Goal: Find specific page/section: Find specific page/section

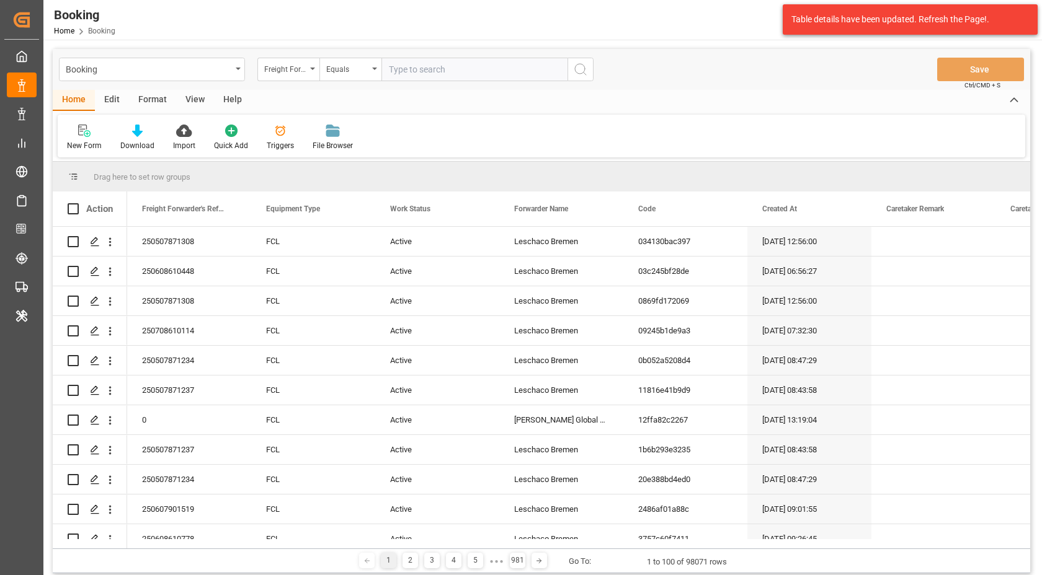
click at [711, 48] on div "Booking Freight Forwarder's Reference No. Equals Save Ctrl/CMD + S Home Edit Fo…" at bounding box center [541, 380] width 996 height 680
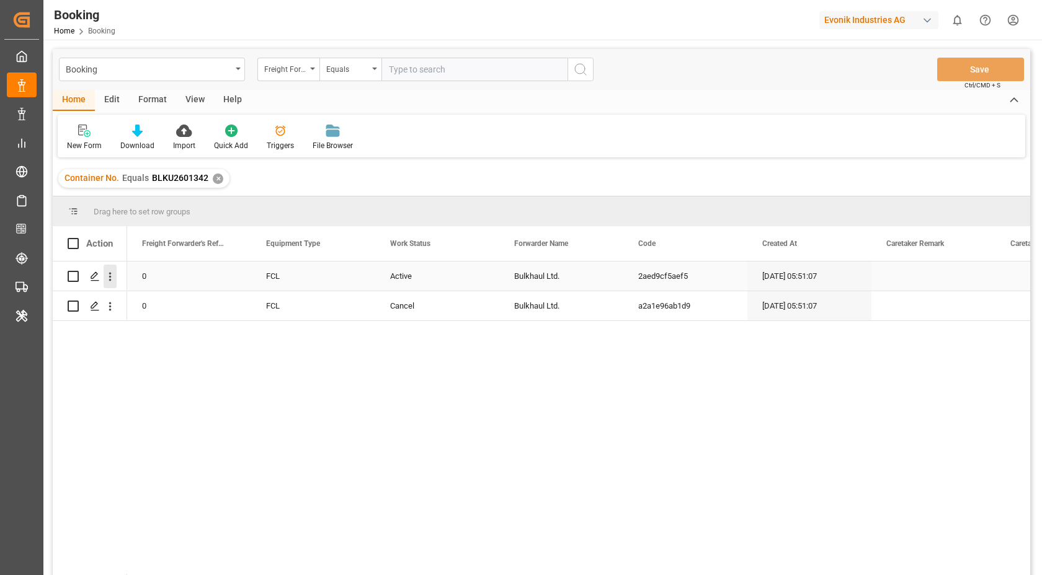
click at [111, 278] on icon "open menu" at bounding box center [110, 276] width 13 height 13
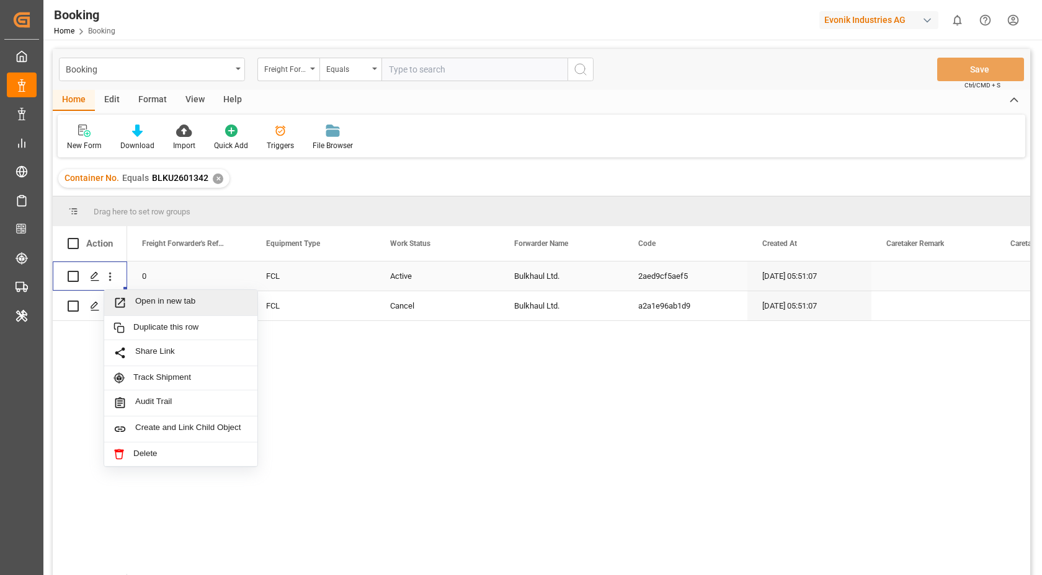
click at [198, 302] on span "Open in new tab" at bounding box center [191, 302] width 113 height 13
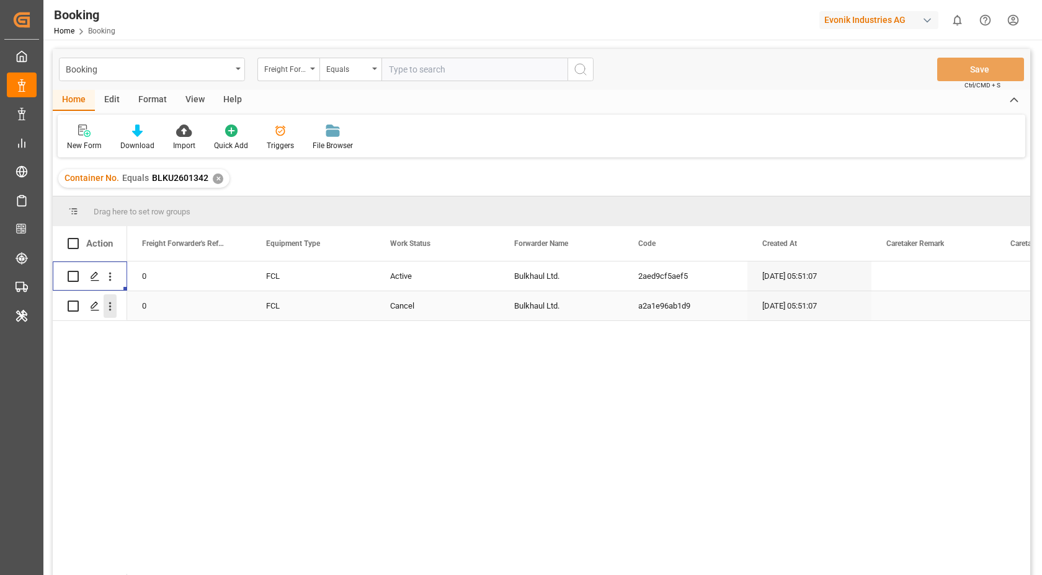
click at [112, 313] on button "open menu" at bounding box center [110, 307] width 13 height 24
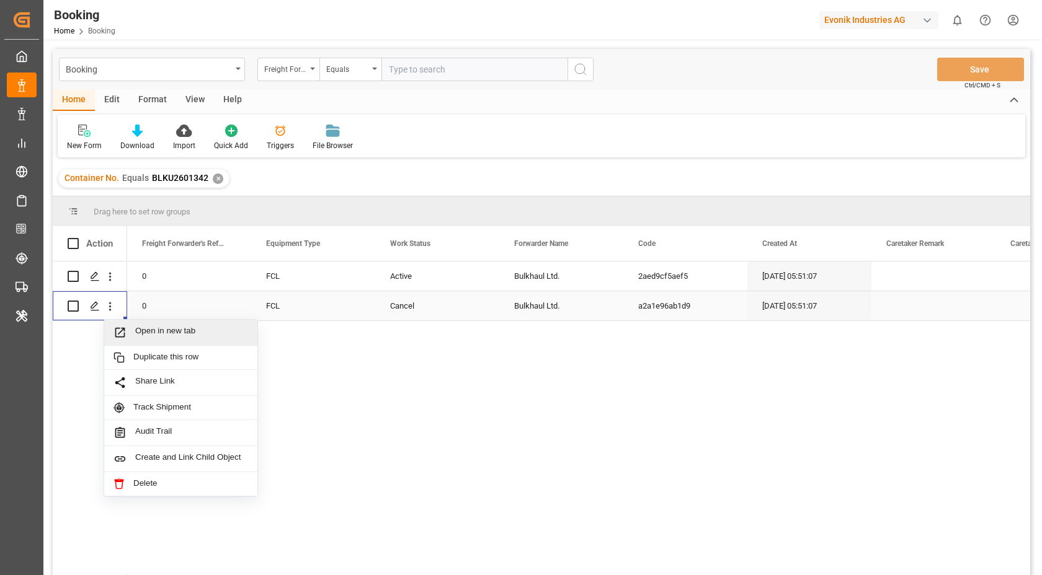
drag, startPoint x: 182, startPoint y: 334, endPoint x: 185, endPoint y: 285, distance: 49.7
click at [182, 334] on span "Open in new tab" at bounding box center [191, 332] width 113 height 13
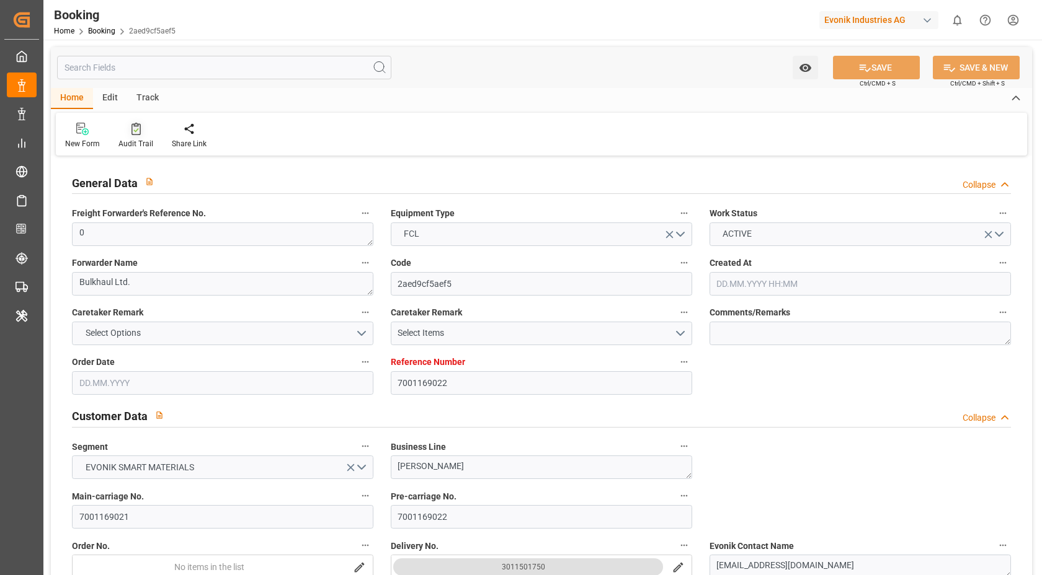
click at [132, 148] on div "Audit Trail" at bounding box center [135, 143] width 35 height 11
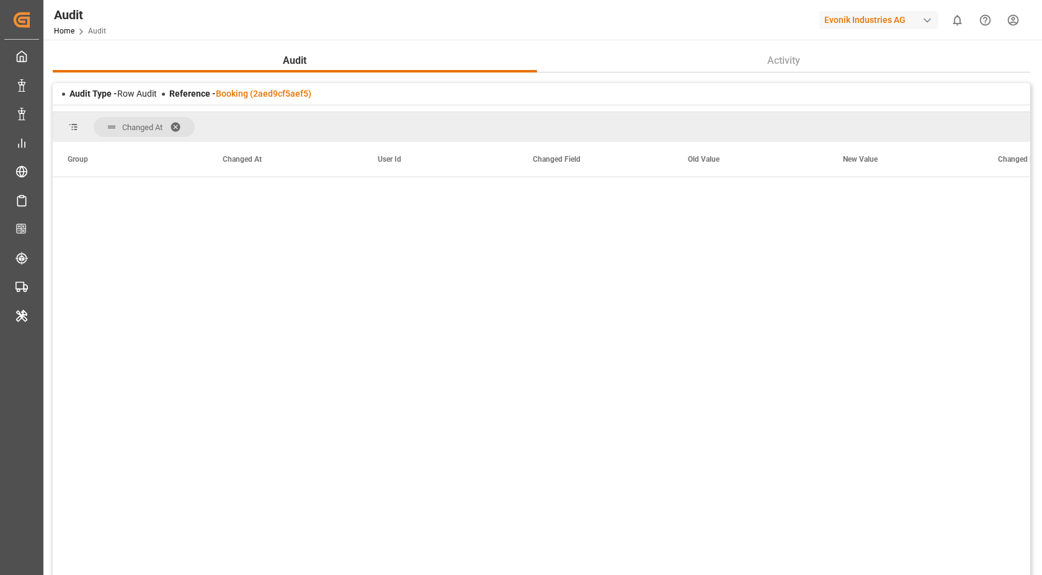
scroll to position [6008, 0]
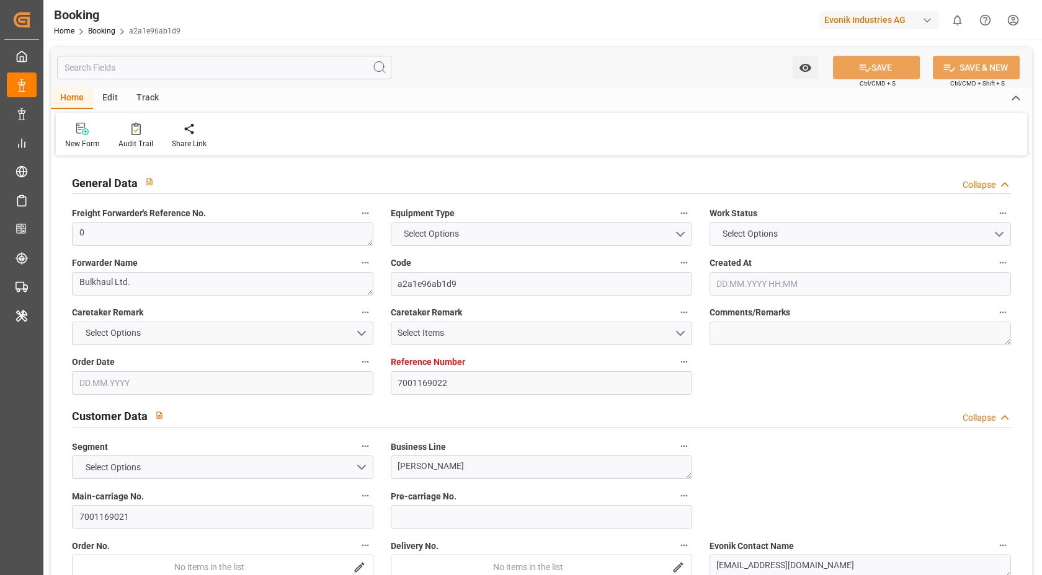
type input "7001169022"
type input "9632155"
type input "Maersk"
type input "Maersk Line AS"
type input "NLRTM"
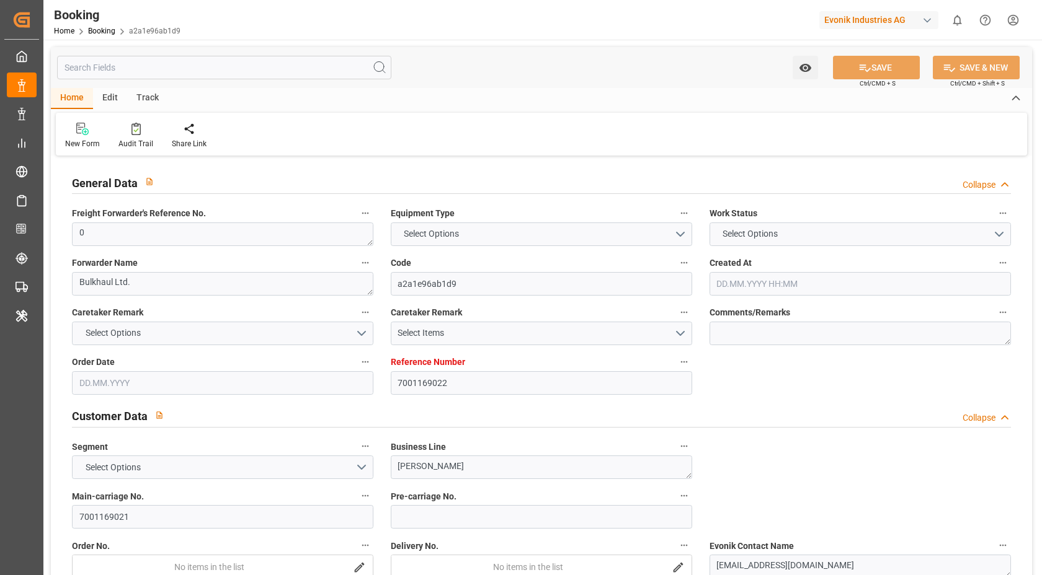
type input "IDJKT"
type input "44"
type input "MYTPP"
type input "0"
type input "15.05.2025 05:51"
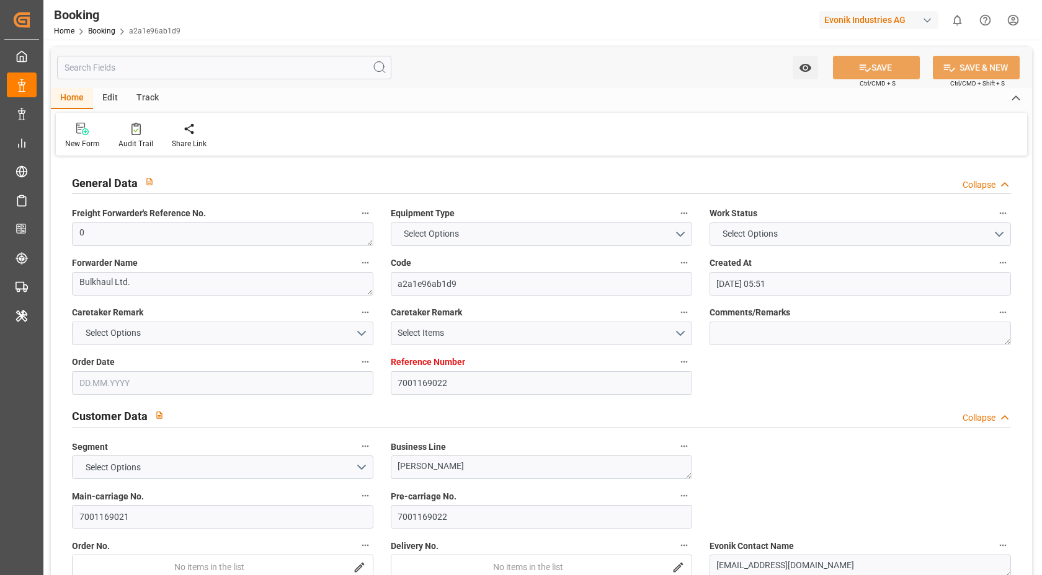
type input "15.05.2025"
type input "31.07.2025"
type input "04.06.2025"
type input "04.06.2025 00:00"
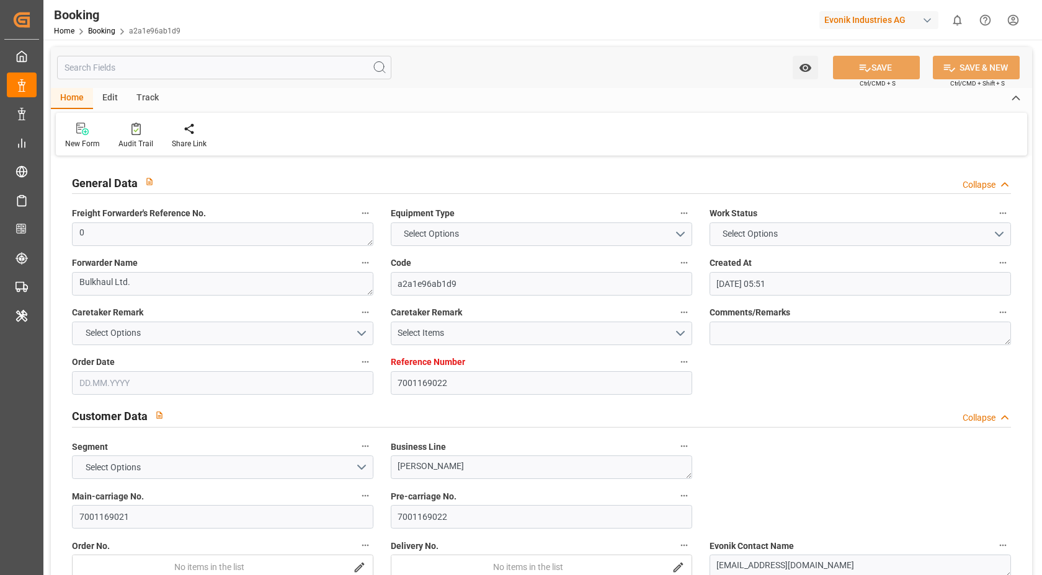
type input "10.06.2025 00:00"
type input "03.06.2025 00:00"
type input "31.07.2025 00:00"
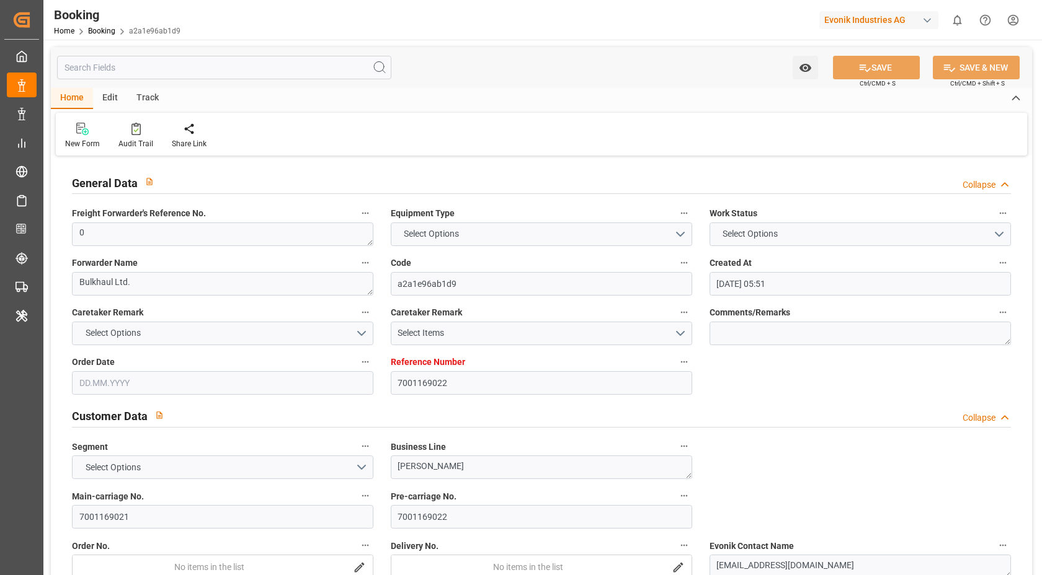
type input "31.07.2025 00:00"
type input "24.07.2025 00:00"
type input "12.07.2025 00:00"
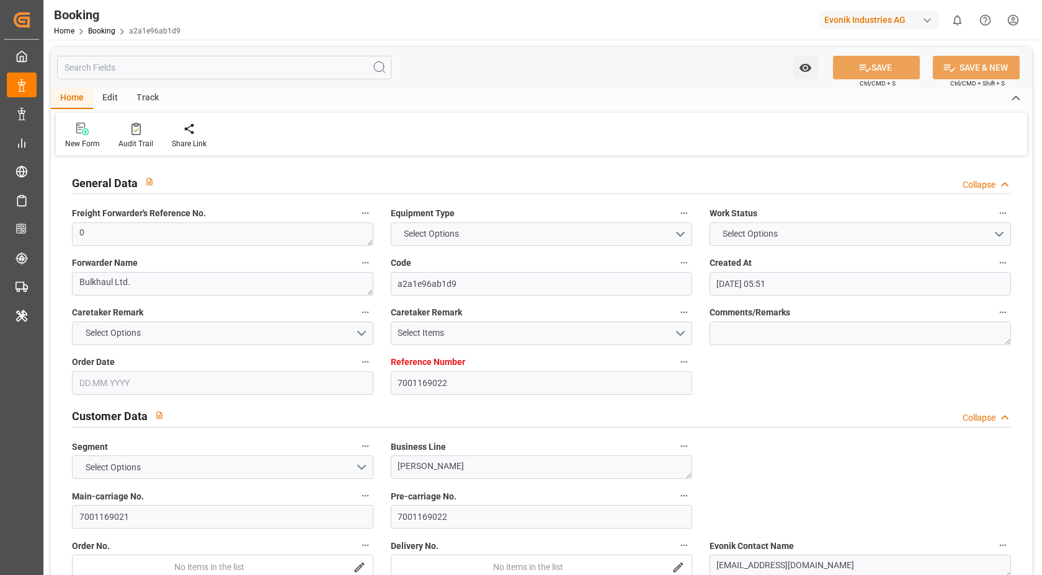
type input "18.07.2025 00:00"
type input "29.07.2025 00:00"
type input "08.08.2025 08:27"
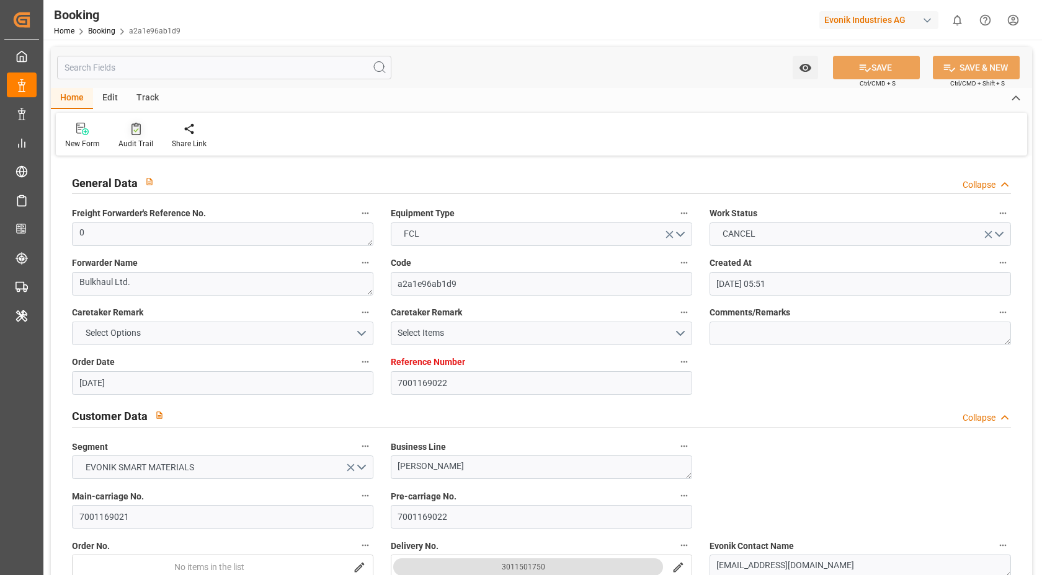
click at [133, 135] on div "Audit Trail" at bounding box center [135, 135] width 53 height 27
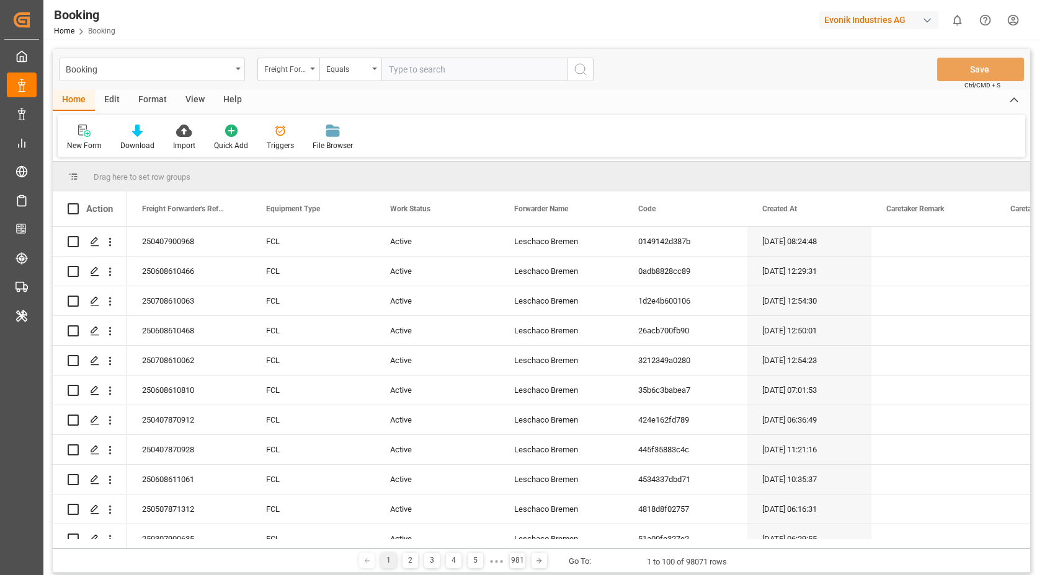
click at [923, 20] on div "button" at bounding box center [927, 20] width 12 height 12
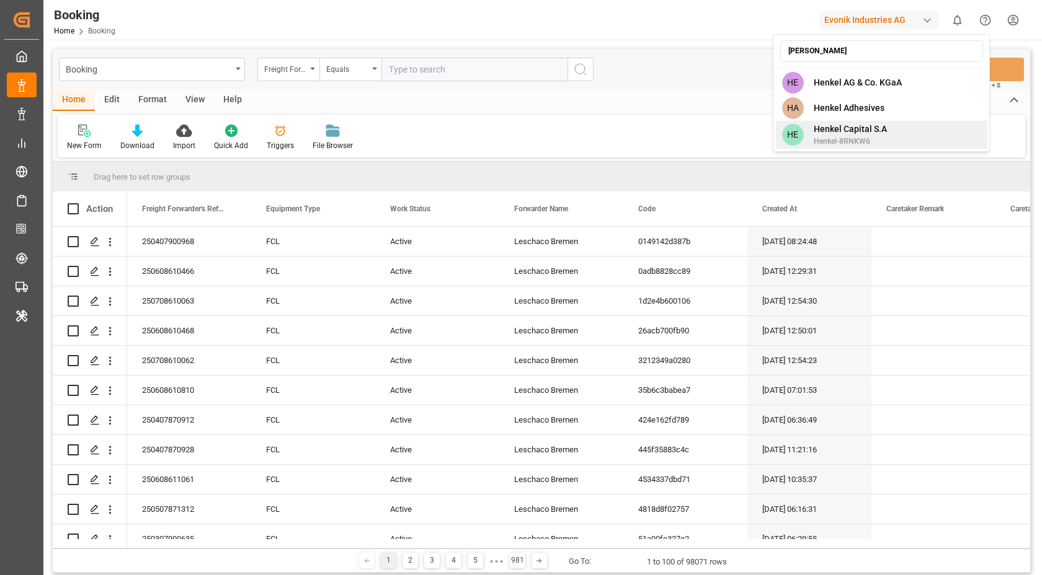
type input "henkel"
click at [878, 128] on span "Henkel Capital S.A" at bounding box center [850, 129] width 73 height 13
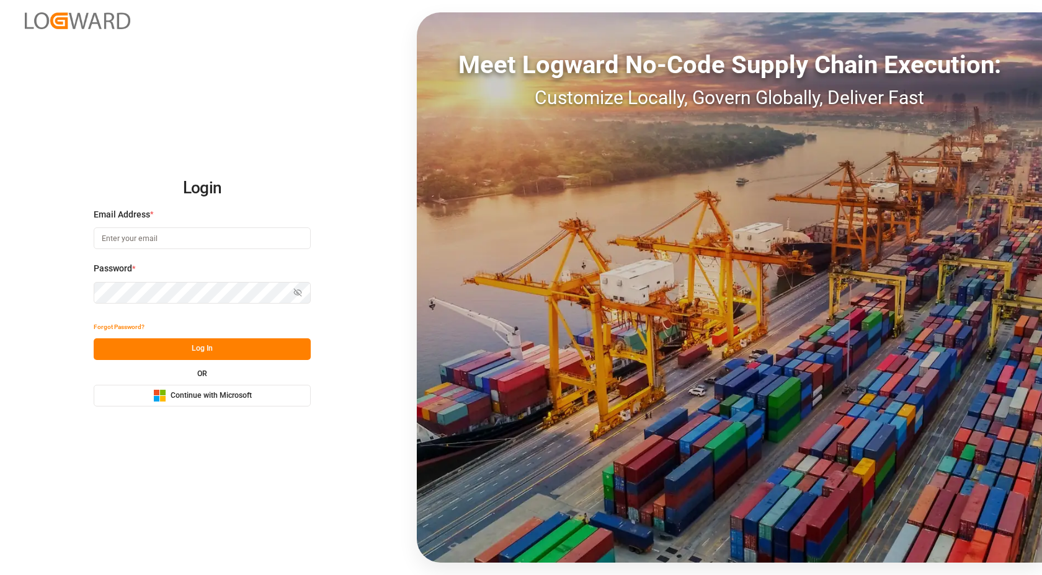
click at [240, 397] on span "Continue with Microsoft" at bounding box center [211, 396] width 81 height 11
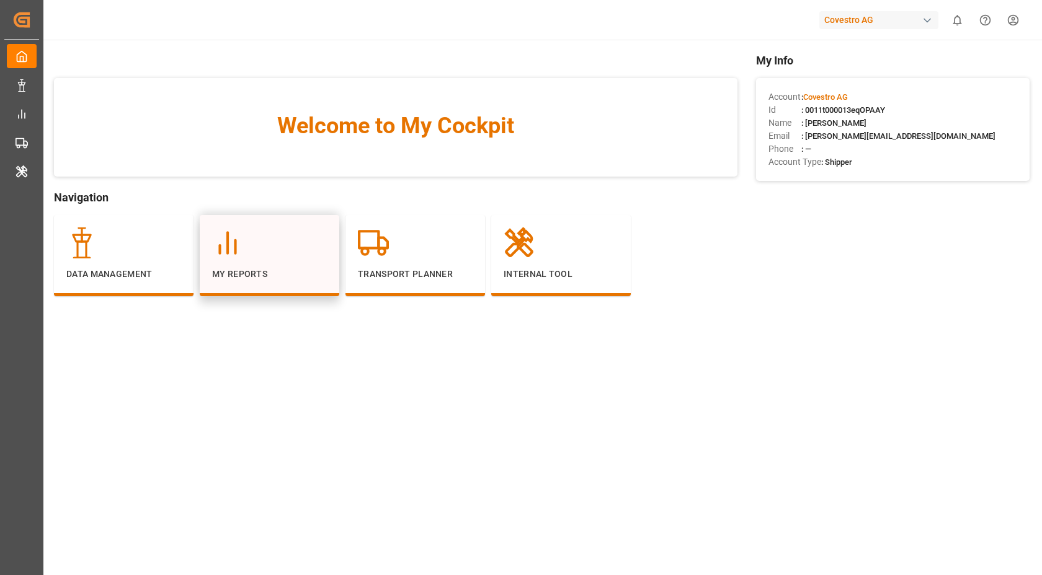
click at [212, 262] on div "My Reports" at bounding box center [269, 254] width 115 height 53
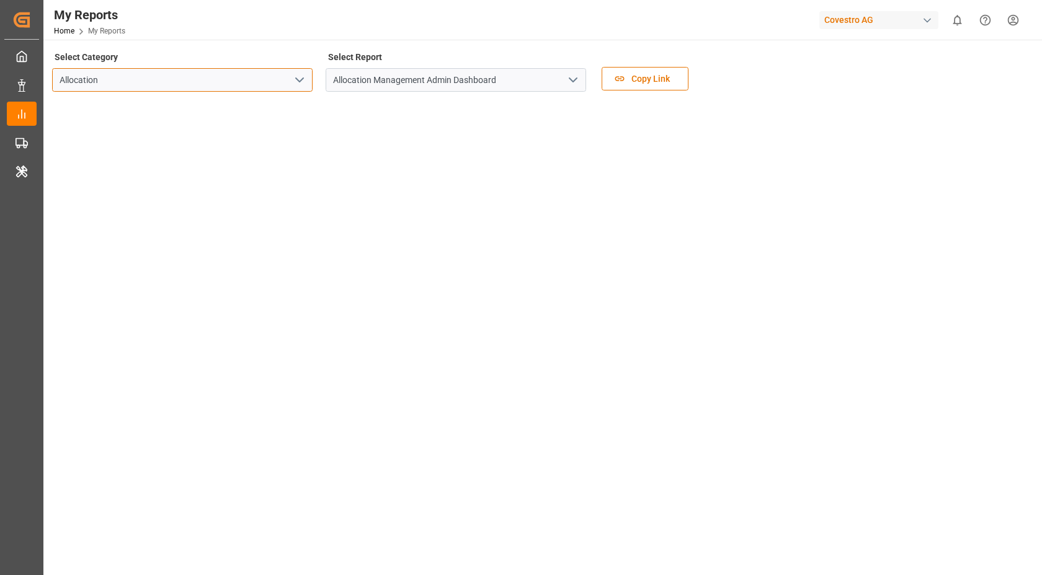
click at [308, 84] on input "Allocation" at bounding box center [182, 80] width 260 height 24
click at [290, 81] on button "open menu" at bounding box center [299, 80] width 19 height 19
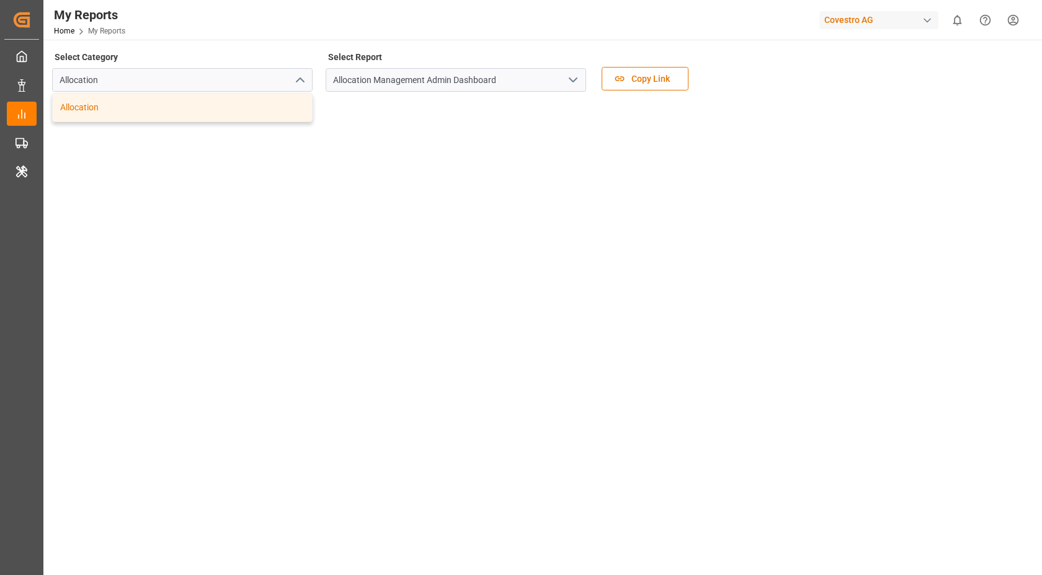
click at [234, 105] on div "Allocation" at bounding box center [182, 108] width 259 height 28
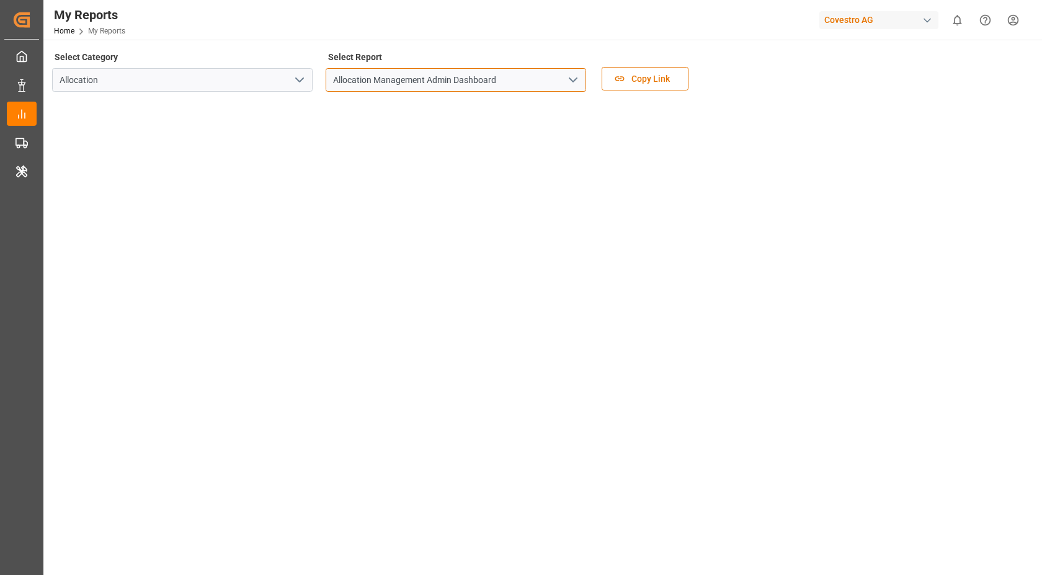
click at [550, 78] on input "Allocation Management Admin Dashboard" at bounding box center [456, 80] width 260 height 24
click at [570, 78] on icon "open menu" at bounding box center [573, 80] width 15 height 15
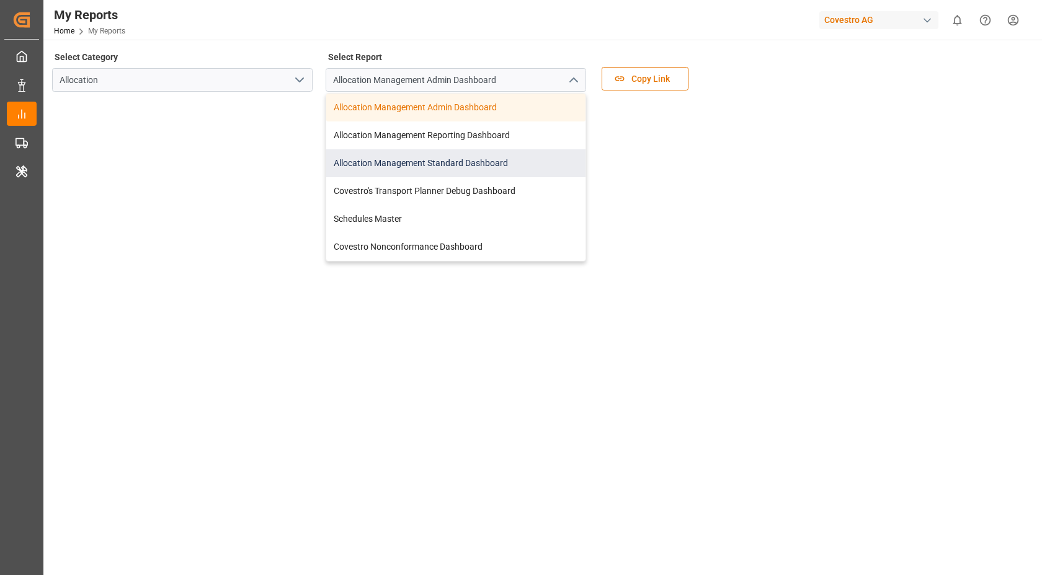
click at [455, 164] on div "Allocation Management Standard Dashboard" at bounding box center [455, 163] width 259 height 28
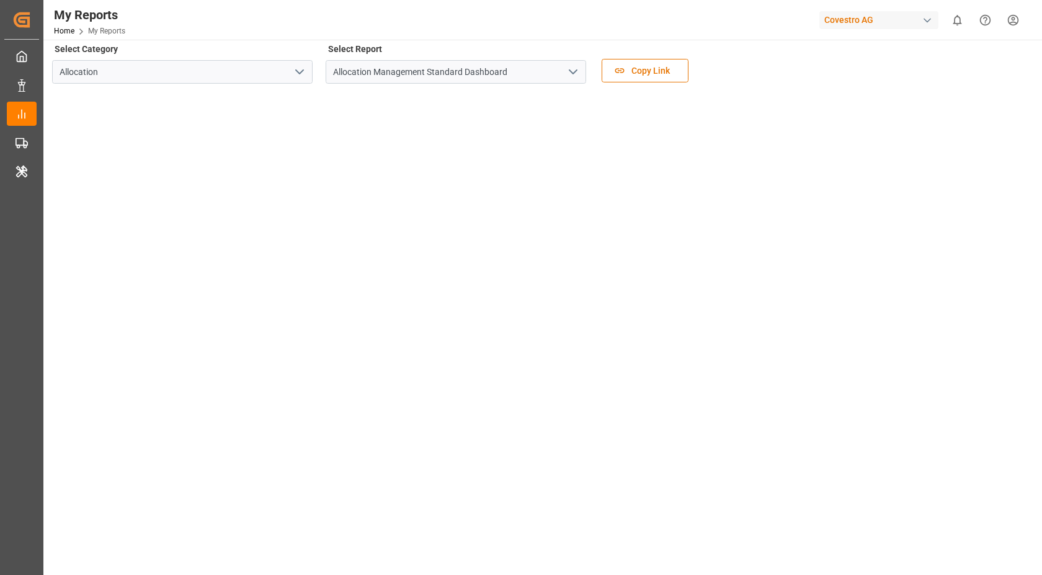
scroll to position [16, 0]
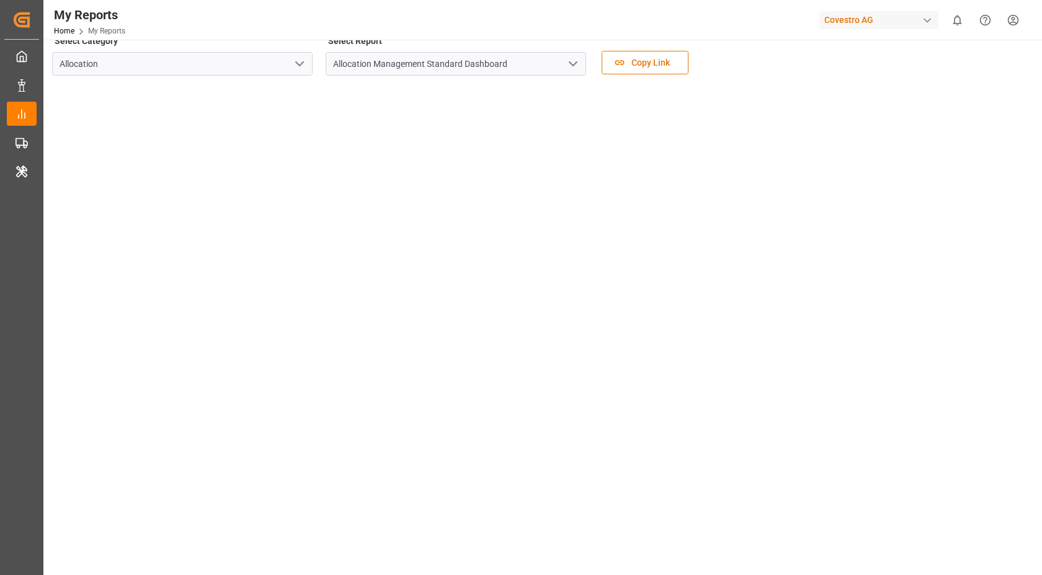
click at [745, 58] on div "Select Category Allocation Select Report Allocation Management Standard Dashboa…" at bounding box center [541, 58] width 978 height 52
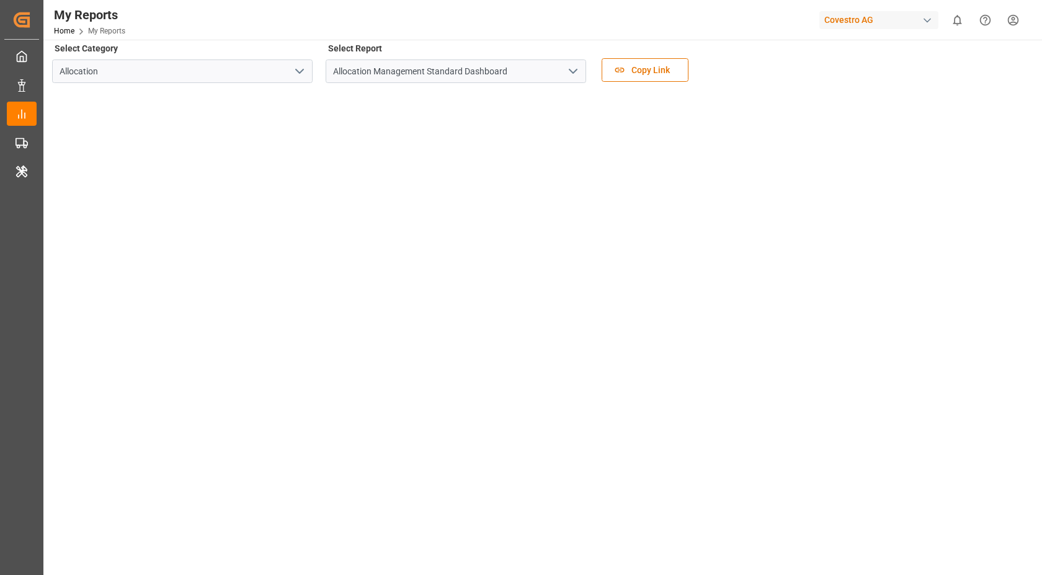
scroll to position [74, 0]
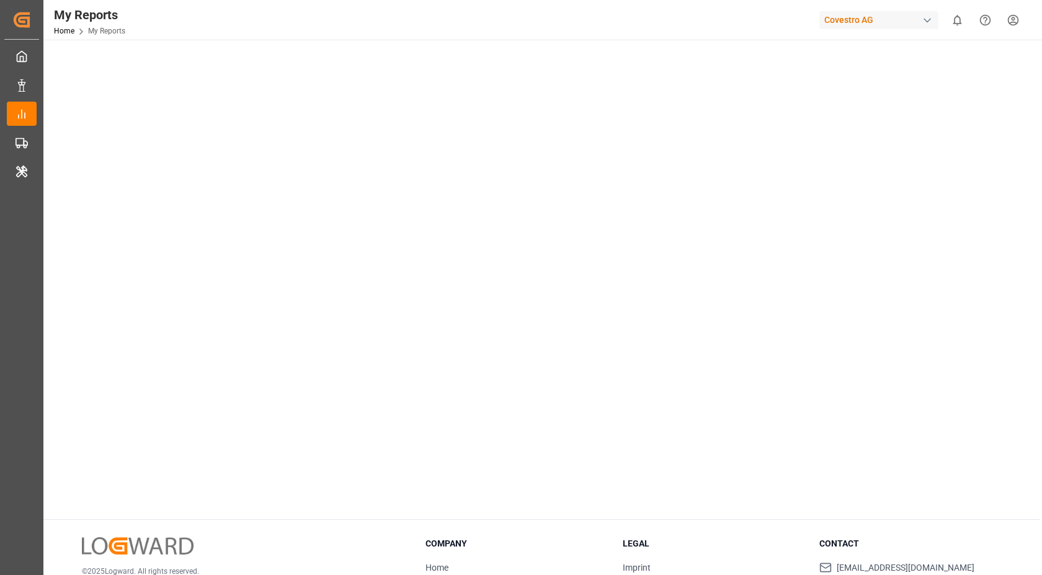
click at [883, 16] on div "Covestro AG" at bounding box center [878, 20] width 119 height 18
